Goal: Task Accomplishment & Management: Use online tool/utility

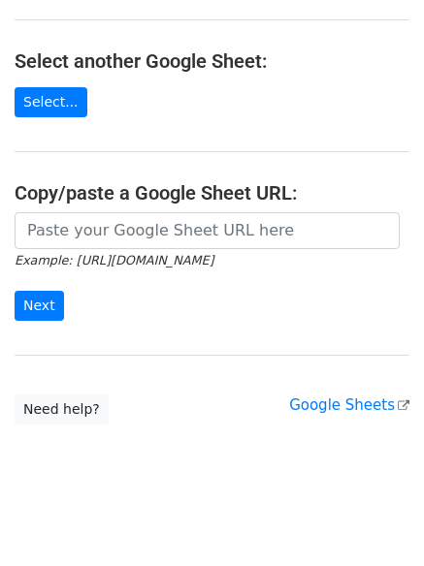
scroll to position [194, 0]
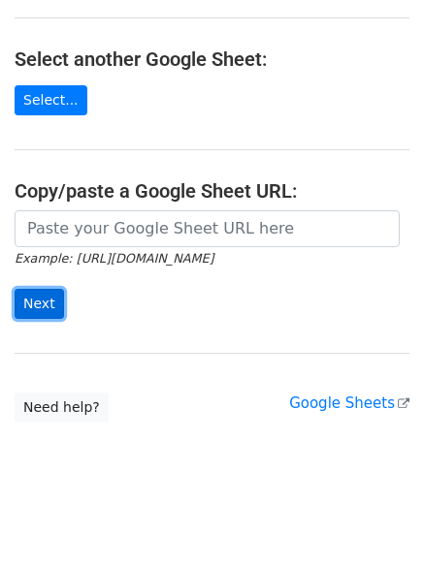
click at [48, 306] on input "Next" at bounding box center [39, 304] width 49 height 30
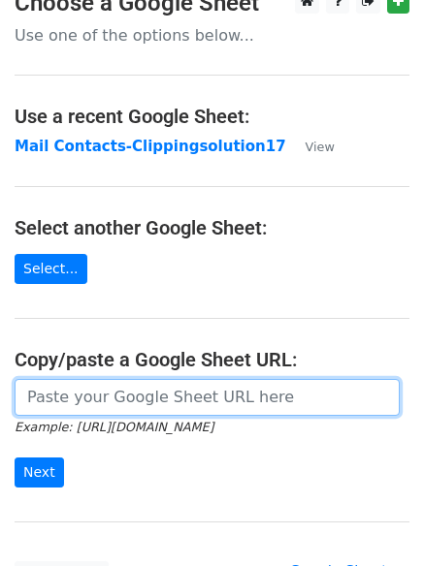
scroll to position [0, 0]
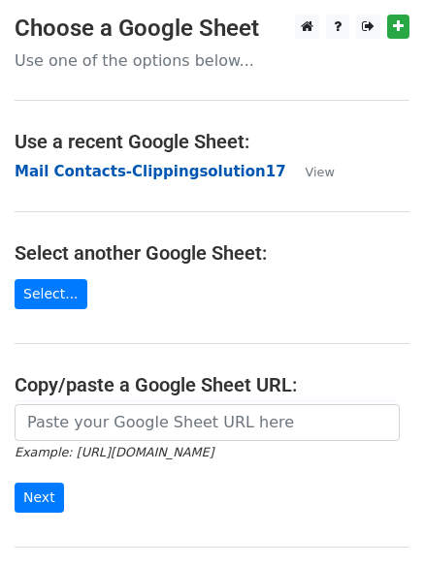
click at [200, 173] on strong "Mail Contacts-Clippingsolution17" at bounding box center [151, 171] width 272 height 17
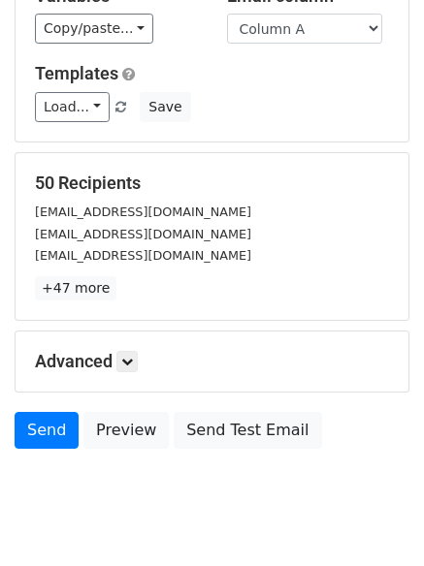
scroll to position [187, 0]
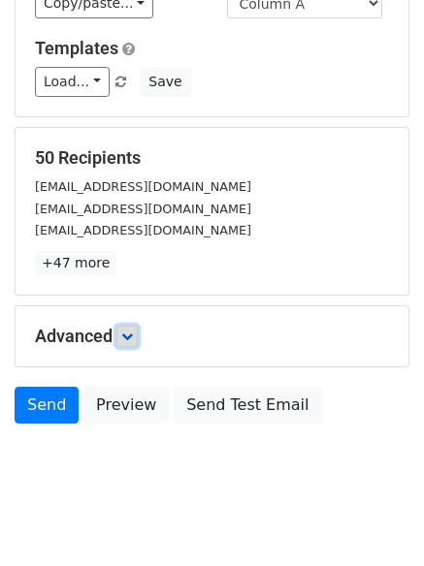
click at [138, 326] on link at bounding box center [126, 336] width 21 height 21
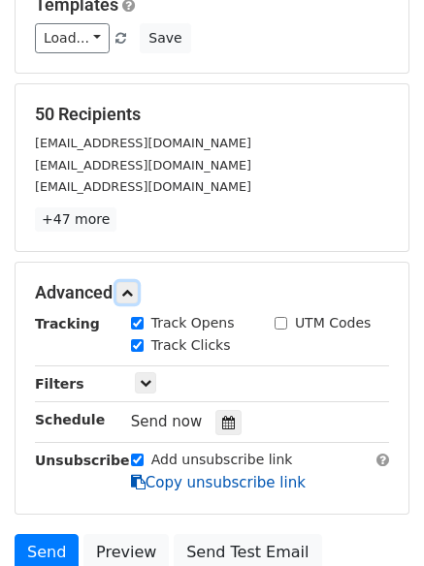
scroll to position [377, 0]
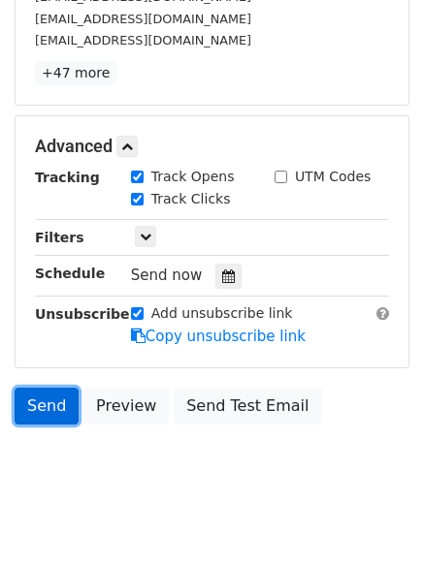
click at [50, 388] on link "Send" at bounding box center [47, 406] width 64 height 37
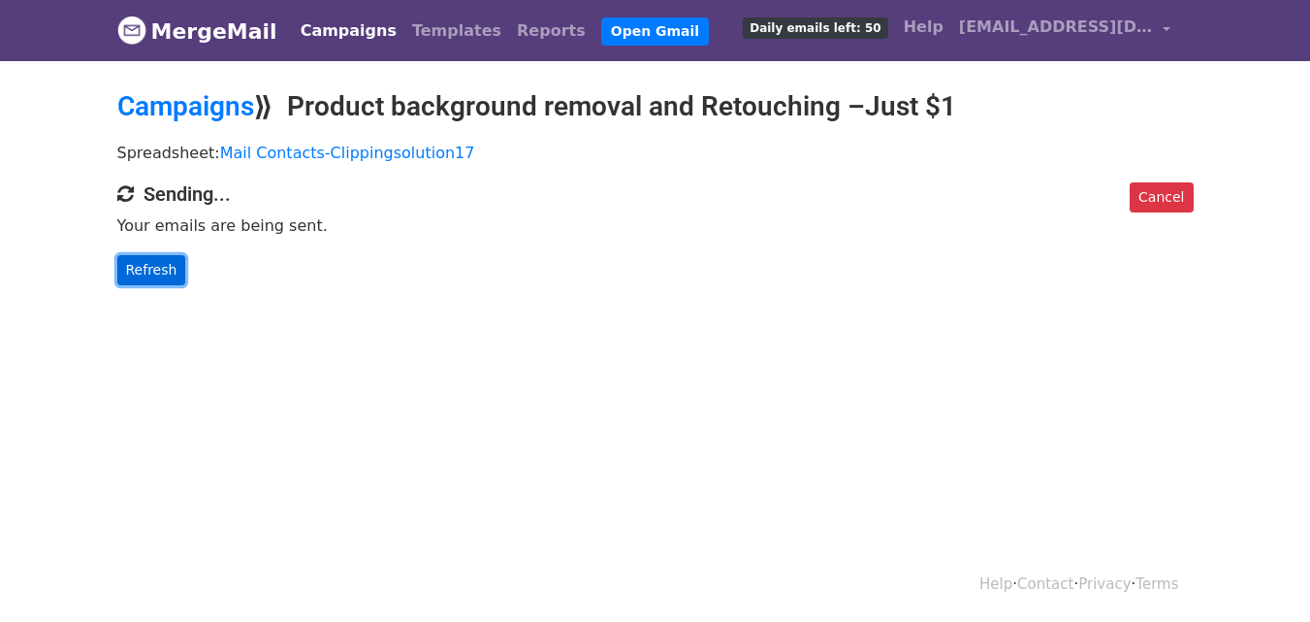
click at [161, 272] on link "Refresh" at bounding box center [151, 270] width 69 height 30
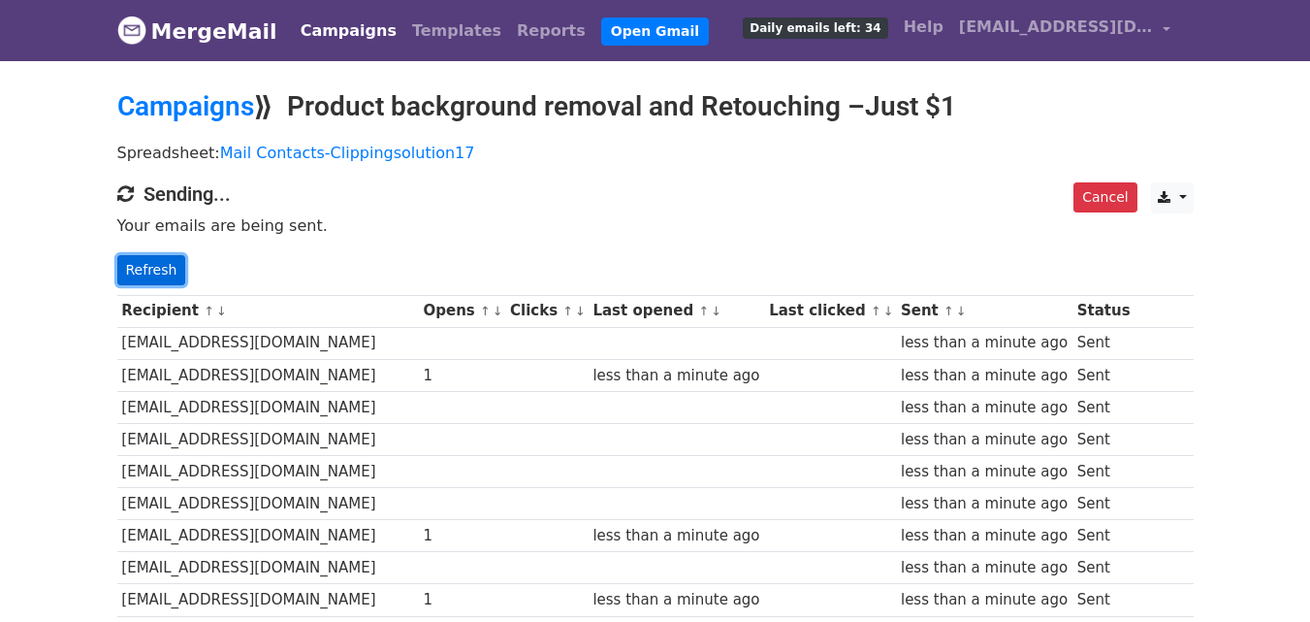
click at [149, 271] on link "Refresh" at bounding box center [151, 270] width 69 height 30
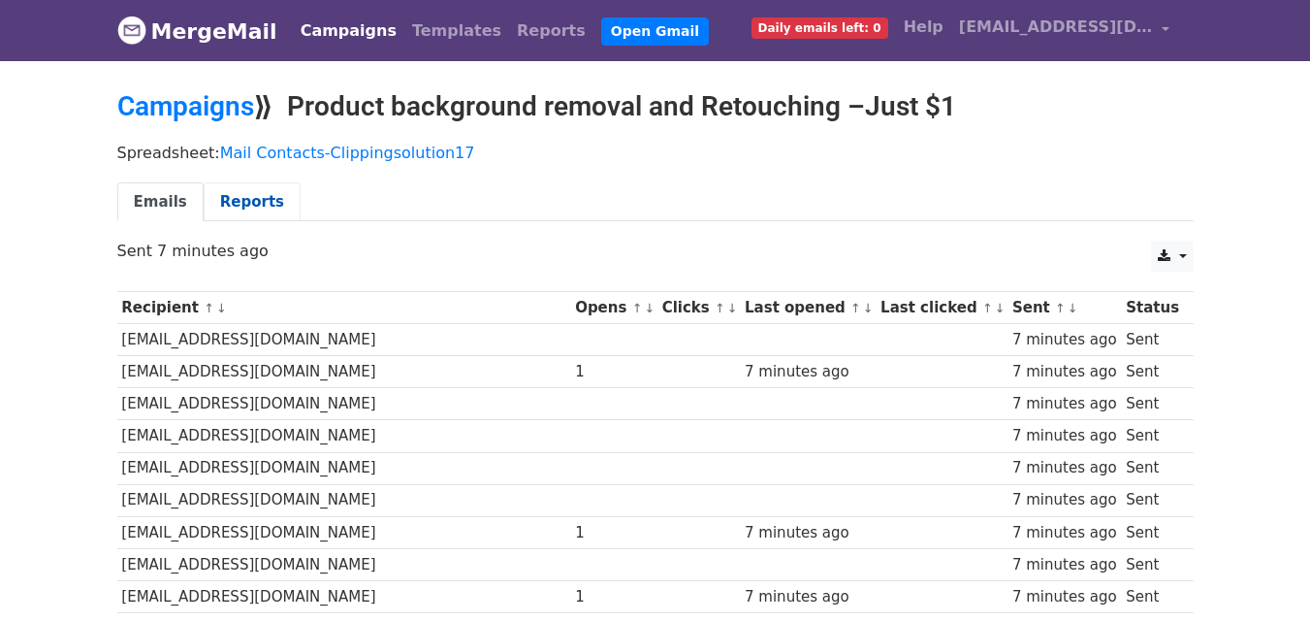
click at [248, 203] on link "Reports" at bounding box center [252, 202] width 97 height 40
